Goal: Task Accomplishment & Management: Use online tool/utility

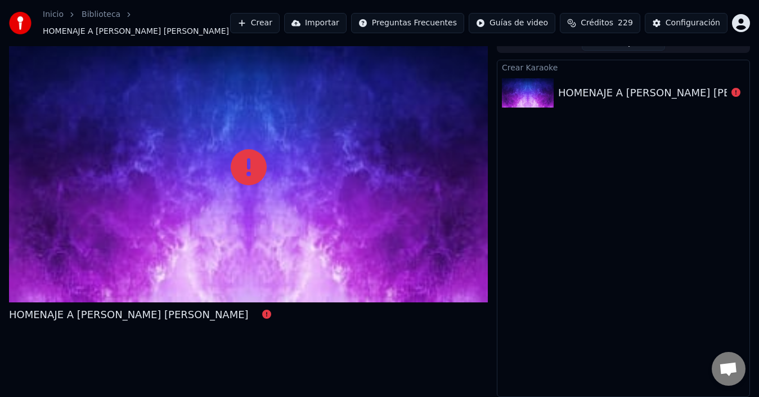
scroll to position [12, 0]
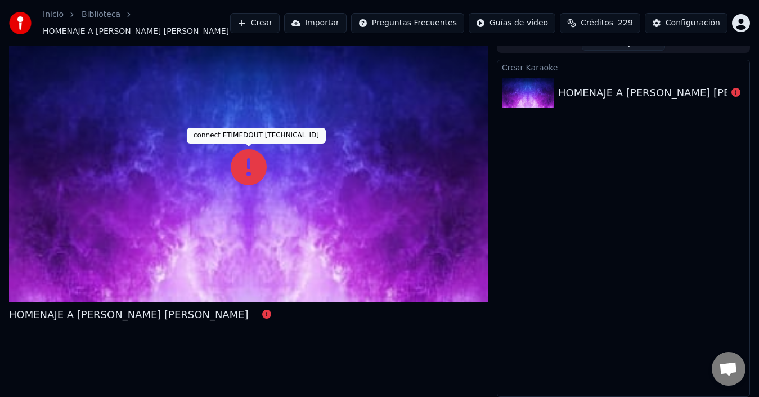
click at [259, 182] on icon at bounding box center [249, 167] width 36 height 36
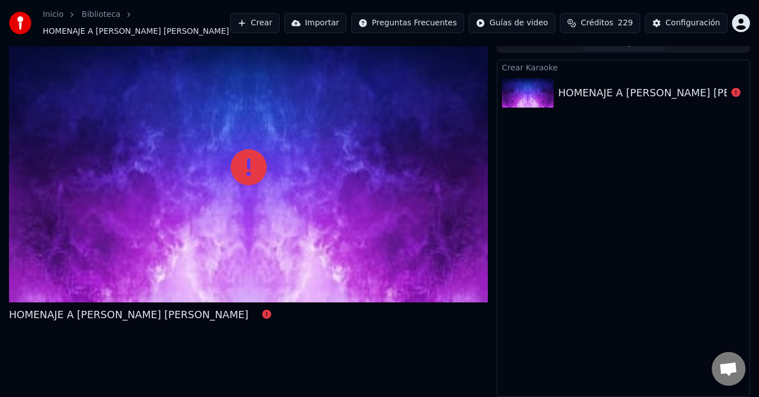
click at [732, 28] on div "Crear Importar Preguntas Frecuentes Guías de video Créditos 229 Configuración" at bounding box center [490, 23] width 520 height 20
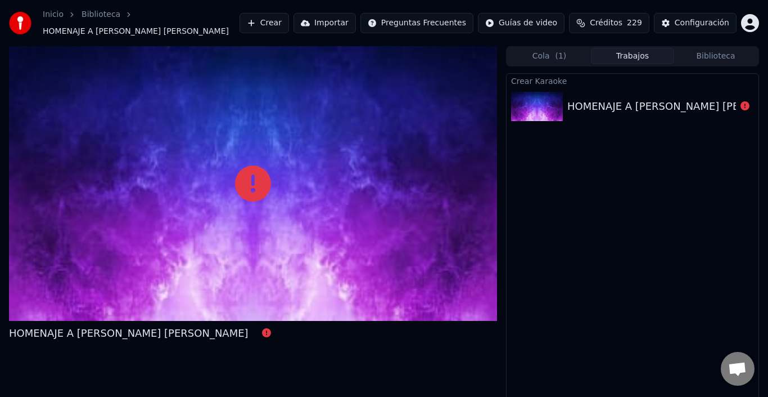
click at [737, 28] on html "Inicio Biblioteca HOMENAJE A [PERSON_NAME] [PERSON_NAME] Crear Importar Pregunt…" at bounding box center [384, 198] width 768 height 397
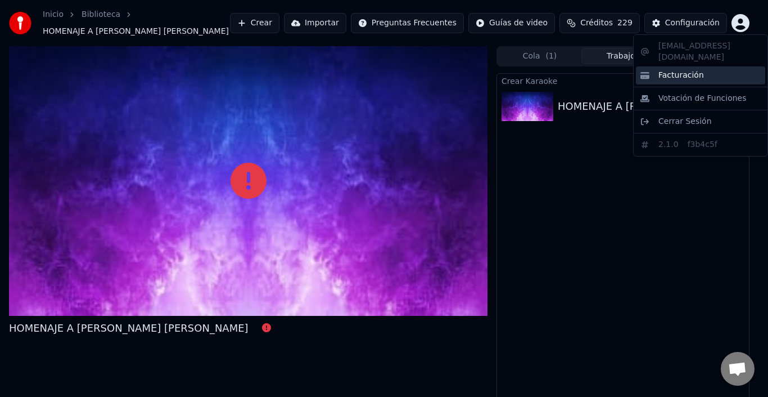
click at [705, 66] on div "Facturación" at bounding box center [700, 75] width 129 height 18
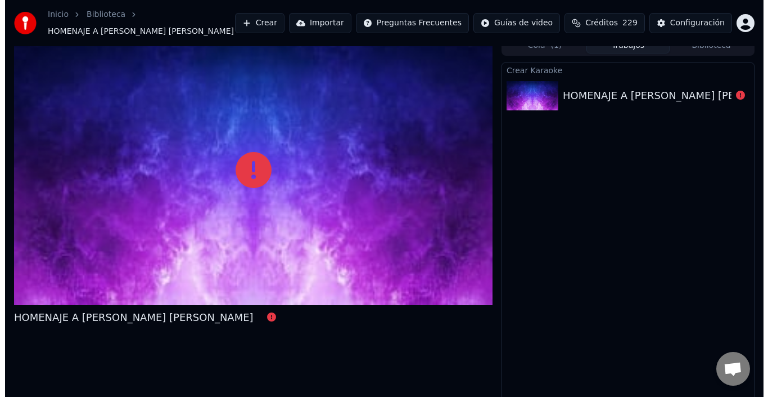
scroll to position [13, 0]
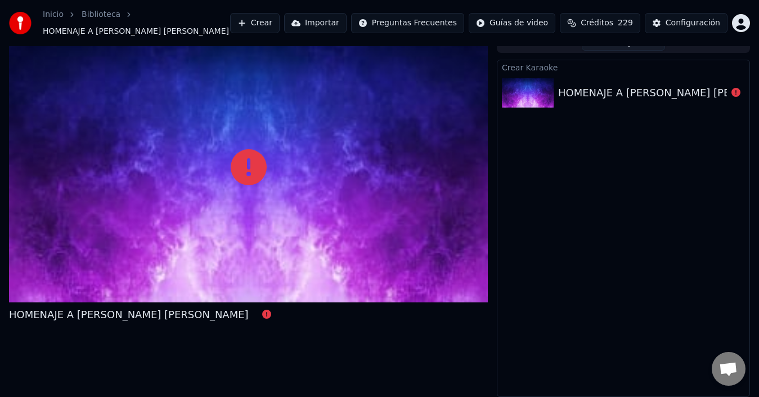
click at [262, 28] on button "Crear" at bounding box center [254, 23] width 49 height 20
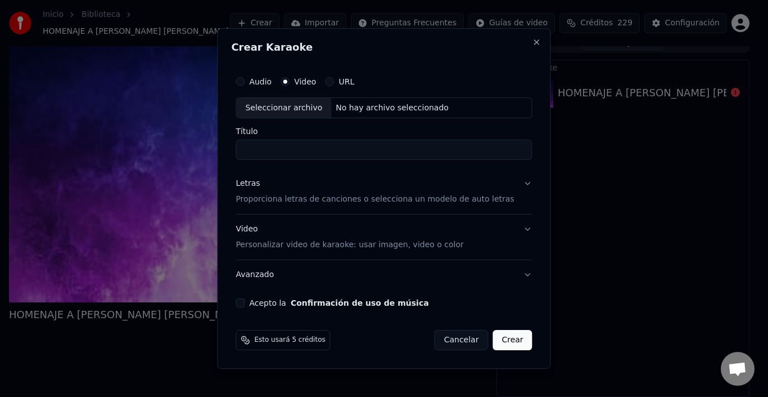
click at [280, 100] on div "Seleccionar archivo" at bounding box center [283, 108] width 95 height 20
type input "**********"
click at [255, 303] on div "Acepto la Confirmación de uso de música" at bounding box center [384, 302] width 296 height 9
drag, startPoint x: 421, startPoint y: 152, endPoint x: 0, endPoint y: 161, distance: 421.4
click at [0, 161] on body "**********" at bounding box center [379, 185] width 759 height 397
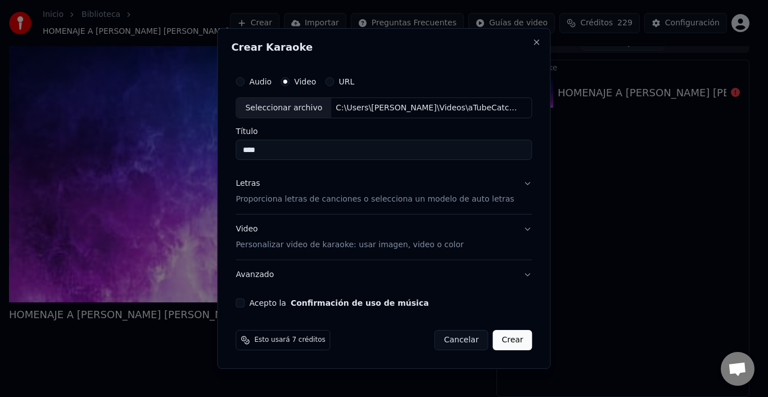
type input "****"
click at [248, 308] on div "Audio Video URL Seleccionar archivo C:\Users\[PERSON_NAME]\Videos\aTubeCatcher\…" at bounding box center [383, 189] width 305 height 246
click at [245, 307] on button "Acepto la Confirmación de uso de música" at bounding box center [240, 302] width 9 height 9
click at [512, 343] on button "Crear" at bounding box center [512, 340] width 39 height 20
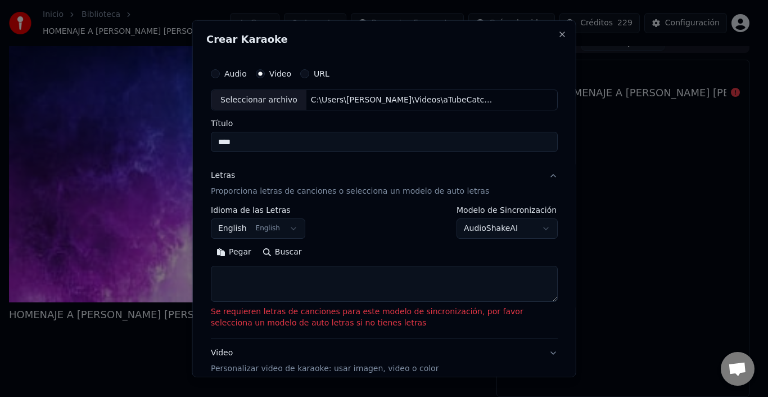
click at [258, 222] on body "**********" at bounding box center [379, 185] width 759 height 397
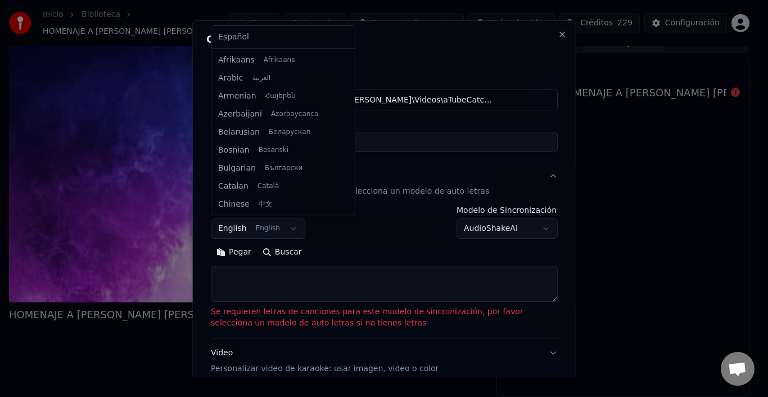
scroll to position [90, 0]
select select "**"
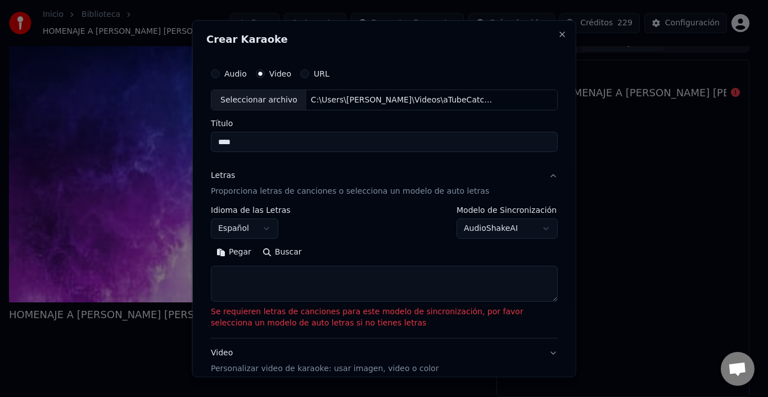
click at [247, 249] on button "Pegar" at bounding box center [234, 252] width 46 height 18
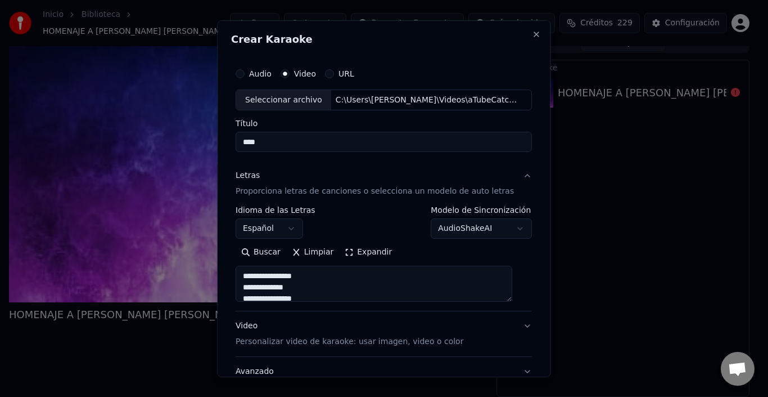
scroll to position [88, 0]
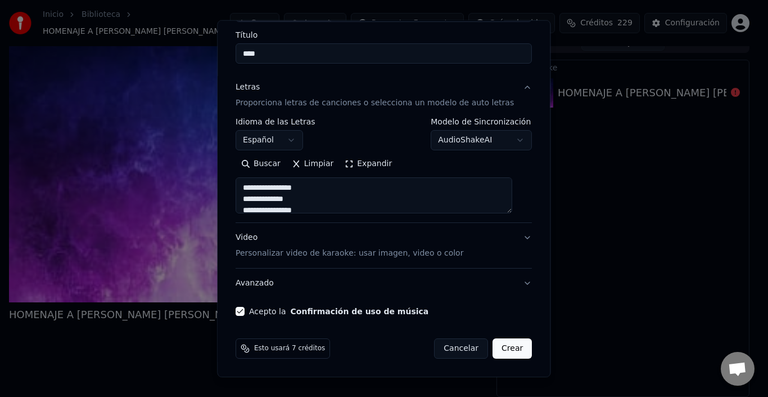
click at [499, 344] on button "Crear" at bounding box center [512, 348] width 39 height 20
type textarea "**********"
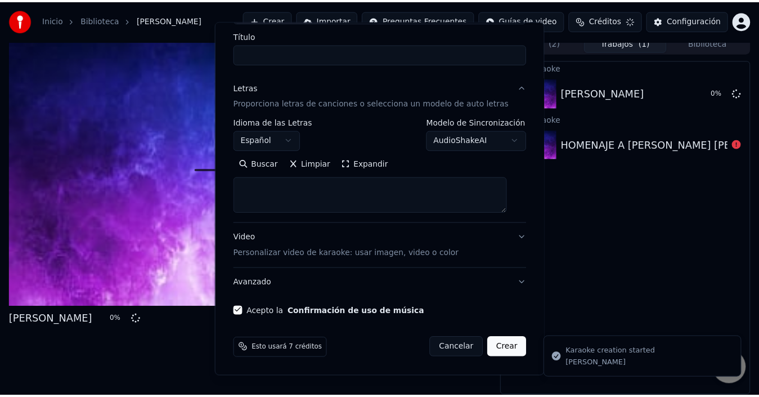
scroll to position [8, 0]
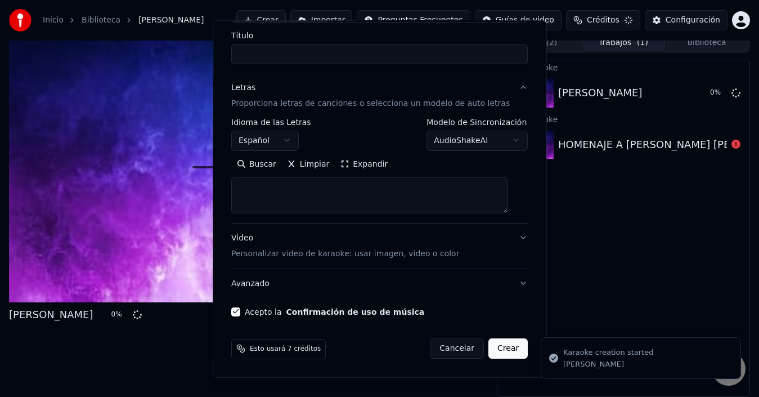
select select
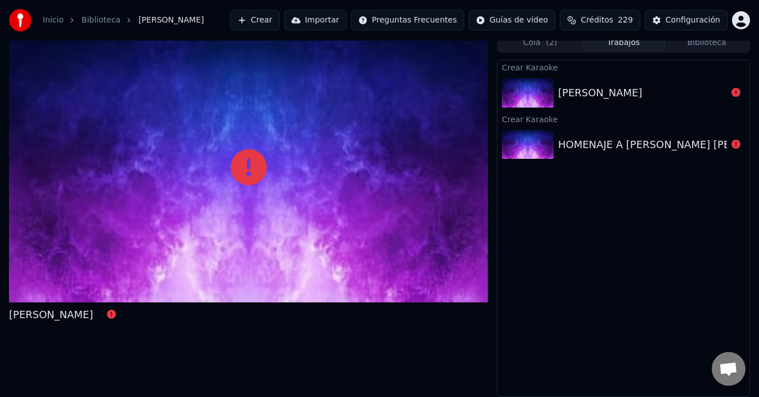
click at [726, 353] on body "Inicio Biblioteca [PERSON_NAME] Importar Preguntas Frecuentes Guías de video Cr…" at bounding box center [379, 190] width 759 height 397
click at [731, 375] on span "Chat abierto" at bounding box center [728, 370] width 19 height 16
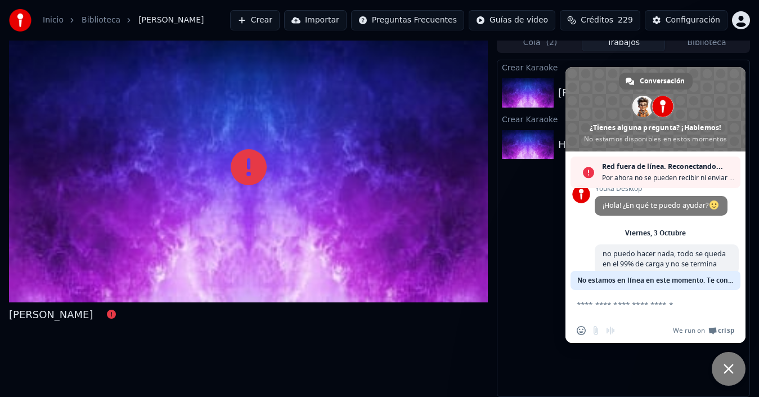
scroll to position [48, 0]
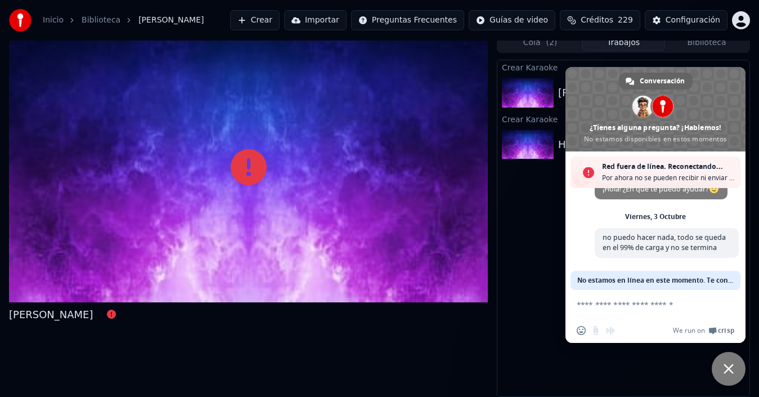
click at [623, 308] on textarea "Escribe aquí tu mensaje..." at bounding box center [643, 304] width 133 height 10
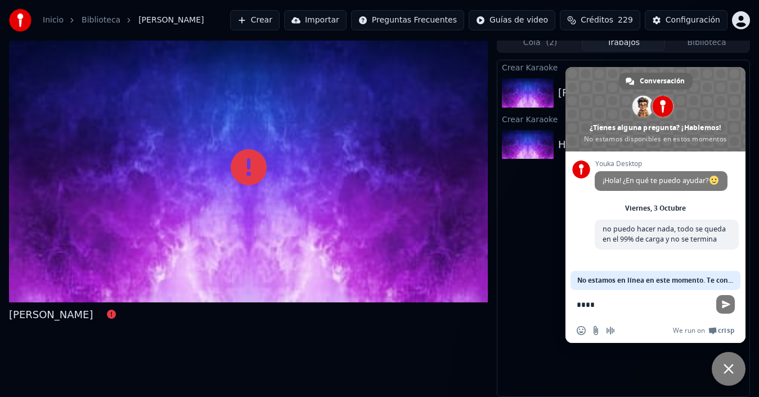
scroll to position [12, 0]
type textarea "*"
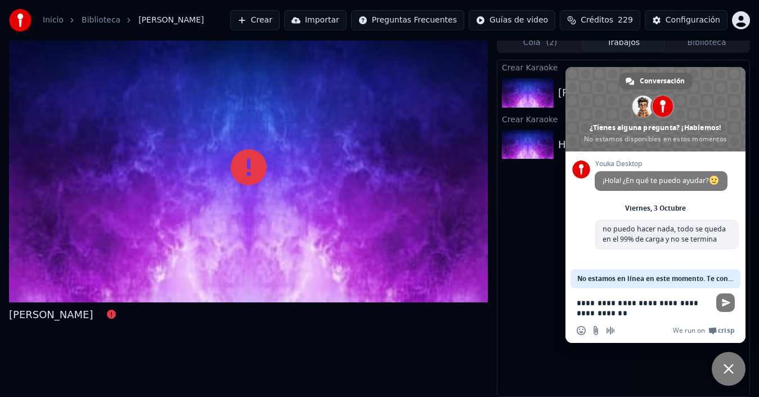
type textarea "**********"
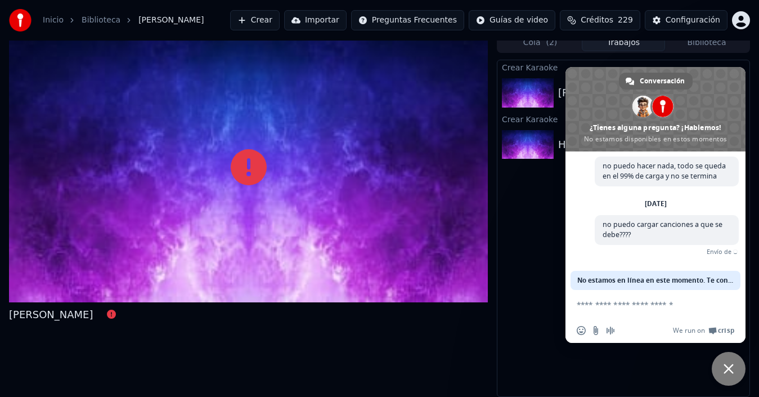
scroll to position [70, 0]
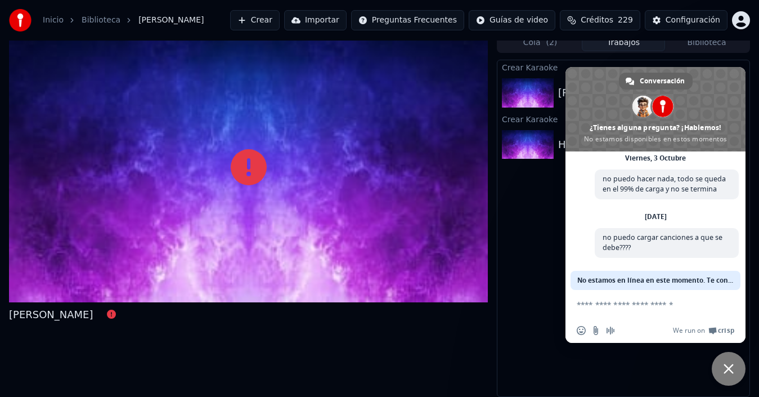
click at [333, 361] on div "[PERSON_NAME]" at bounding box center [248, 215] width 479 height 364
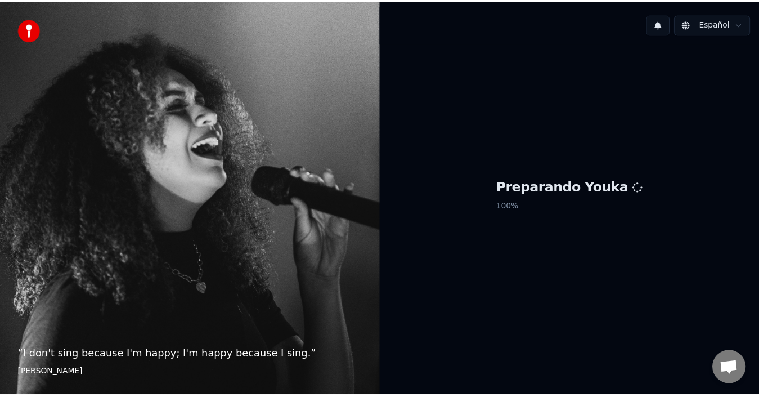
scroll to position [50, 0]
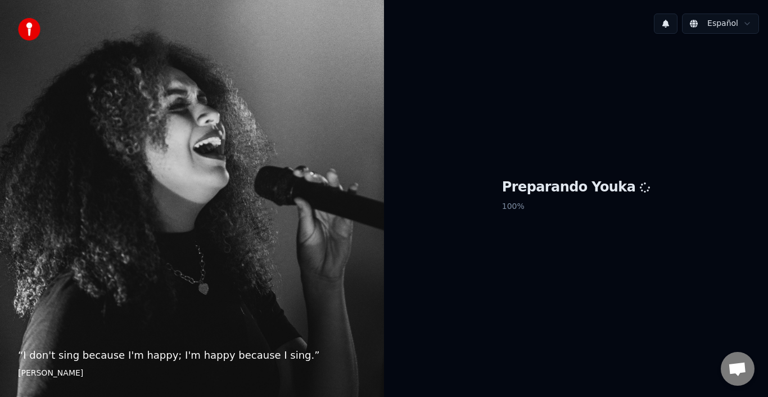
click at [668, 21] on button at bounding box center [666, 23] width 24 height 20
click at [663, 21] on button at bounding box center [666, 23] width 24 height 20
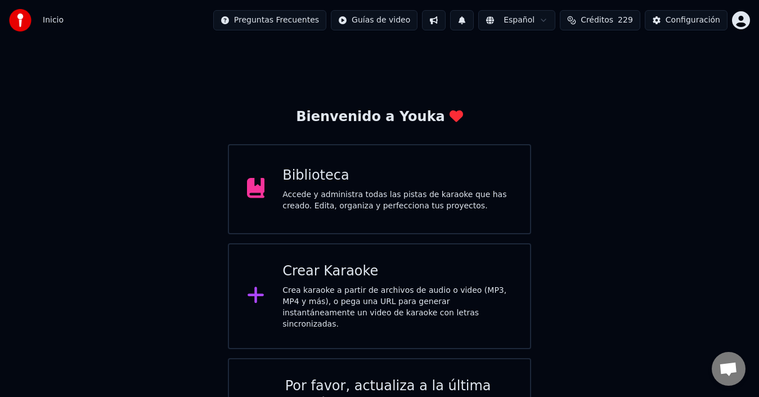
click at [361, 301] on div "Crea karaoke a partir de archivos de audio o video (MP3, MP4 y más), o pega una…" at bounding box center [396, 307] width 229 height 45
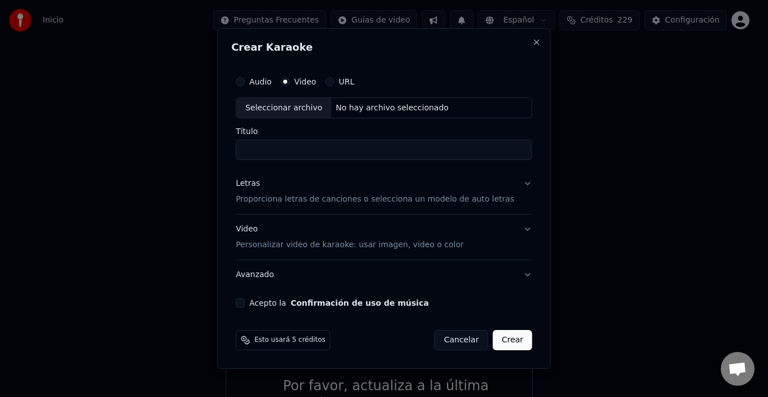
click at [315, 109] on div "Seleccionar archivo" at bounding box center [283, 108] width 95 height 20
type input "**********"
click at [257, 302] on div "Acepto la Confirmación de uso de música" at bounding box center [384, 302] width 296 height 9
click at [259, 182] on div "Letras" at bounding box center [248, 183] width 24 height 11
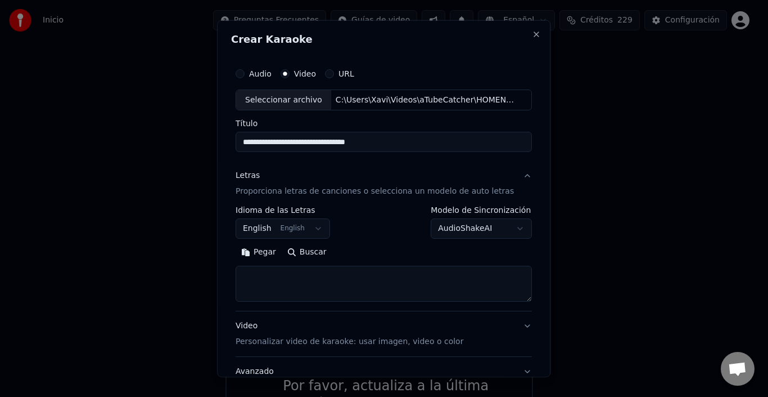
click at [488, 229] on body "Inicio Preguntas Frecuentes Guías de video Español Créditos 229 Configuración B…" at bounding box center [379, 240] width 759 height 481
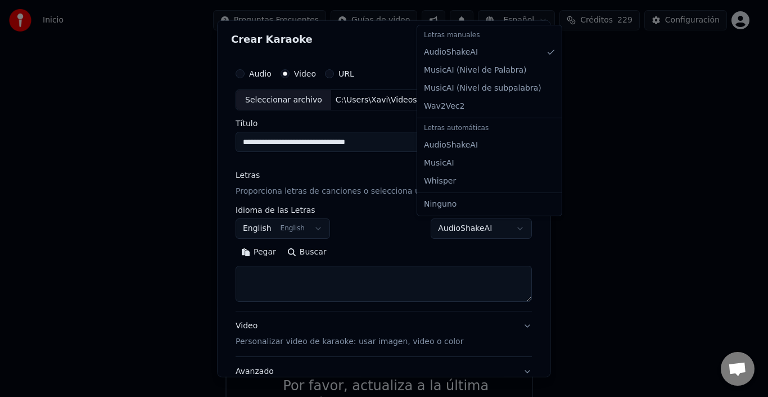
select select "**********"
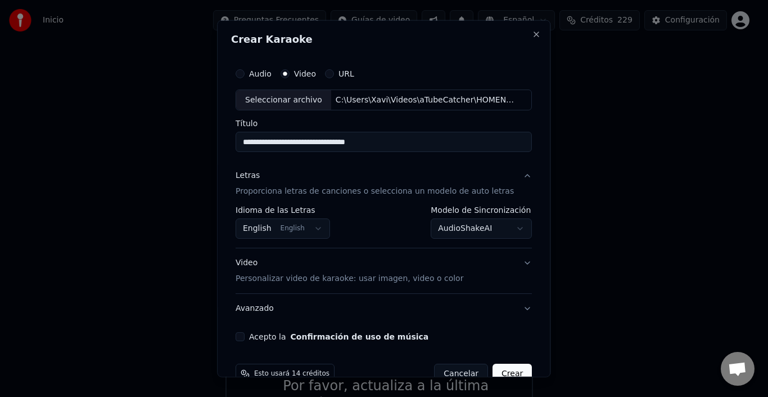
click at [503, 367] on button "Crear" at bounding box center [512, 373] width 39 height 20
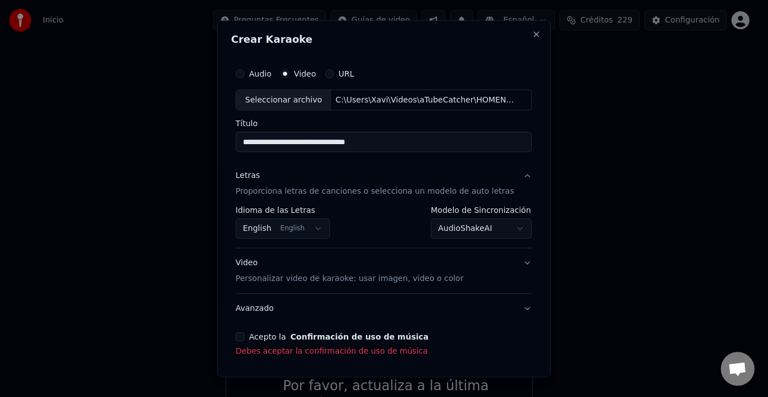
click at [242, 339] on button "Acepto la Confirmación de uso de música" at bounding box center [240, 336] width 9 height 9
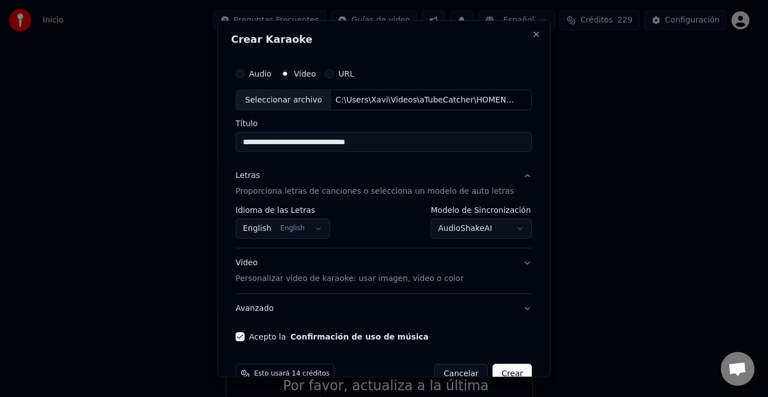
click at [515, 366] on button "Crear" at bounding box center [512, 373] width 39 height 20
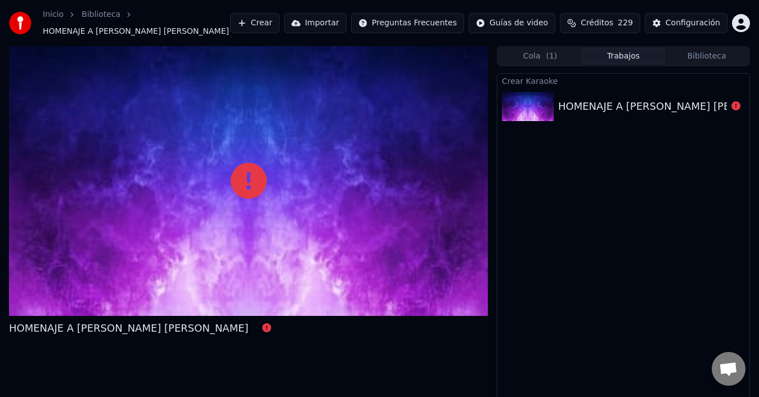
scroll to position [70, 0]
